Goal: Browse casually

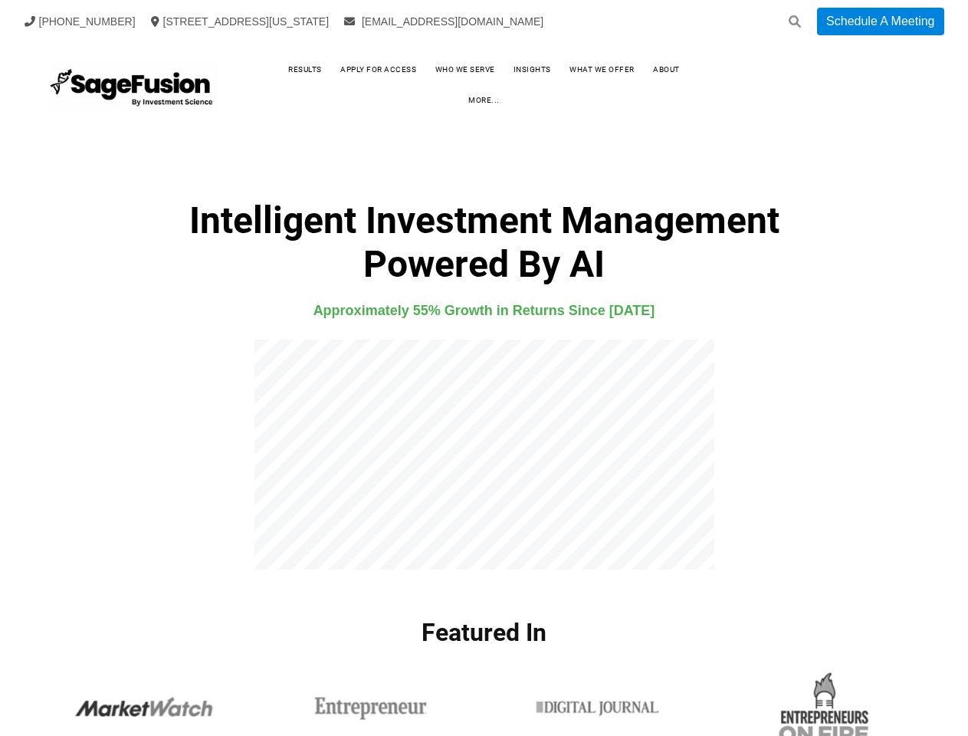
click at [795, 21] on icon at bounding box center [795, 21] width 12 height 12
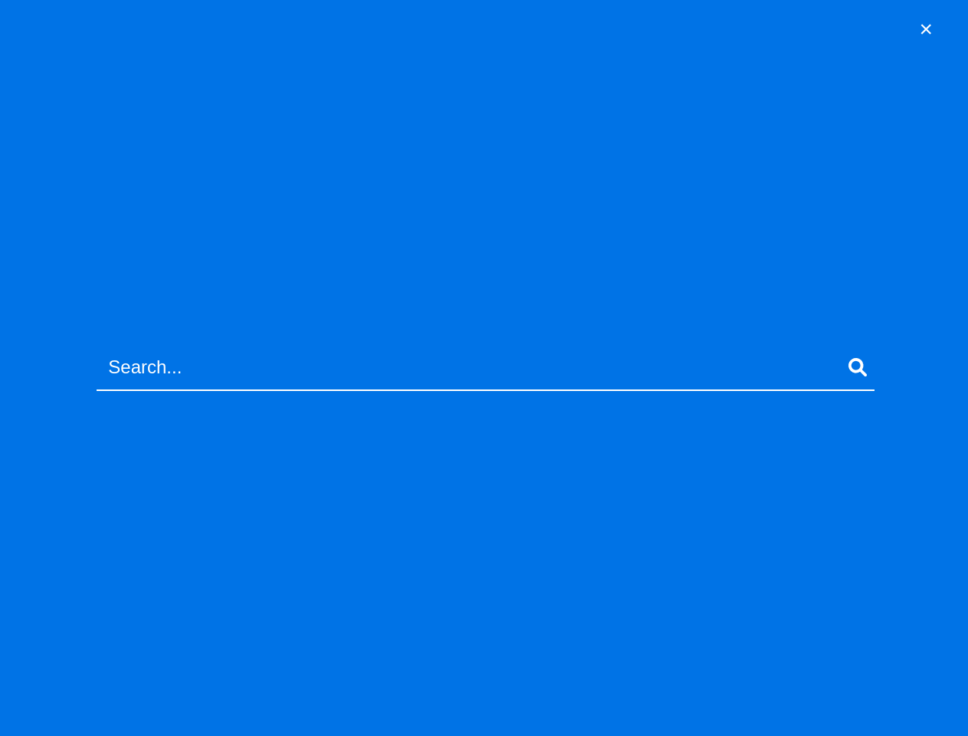
click at [515, 89] on link "more..." at bounding box center [484, 100] width 62 height 23
click at [484, 455] on div "×" at bounding box center [484, 368] width 968 height 736
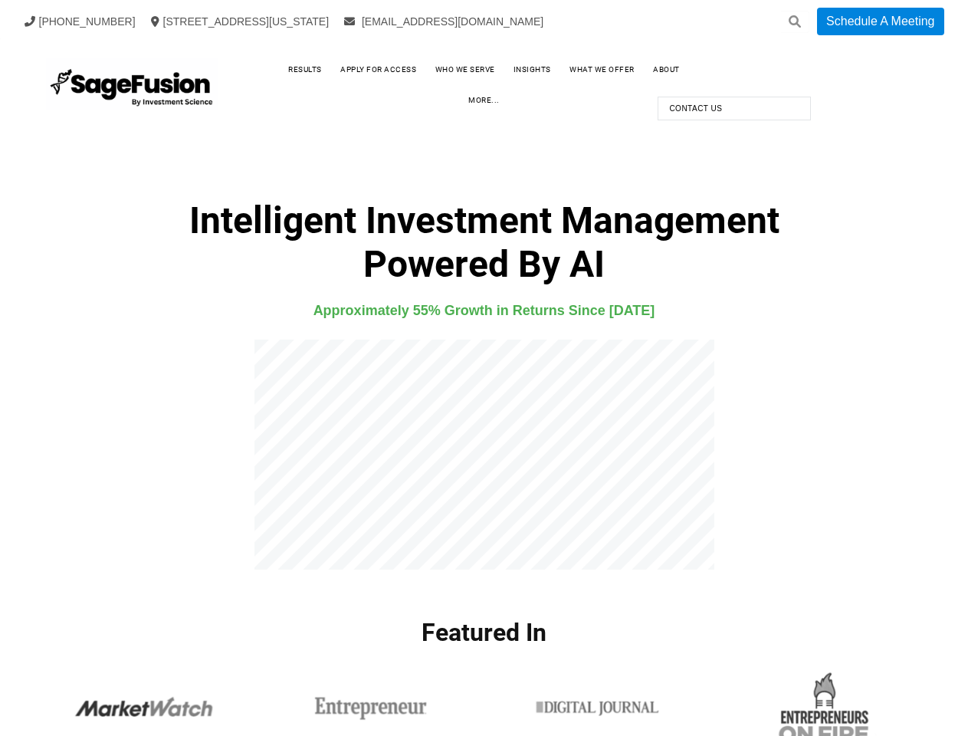
click at [484, 703] on li "Add Your Title Add Your Content Add Your Title Add Your Content" at bounding box center [597, 710] width 227 height 80
